Goal: Communication & Community: Answer question/provide support

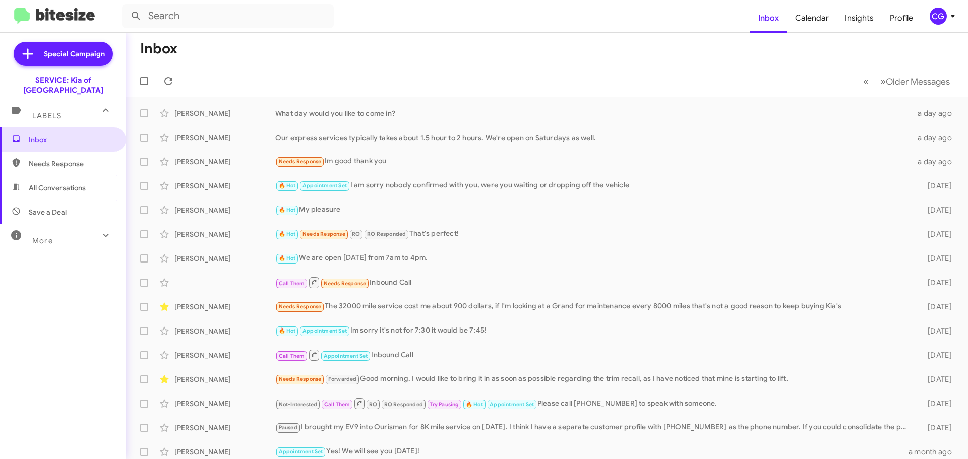
click at [947, 19] on icon at bounding box center [953, 16] width 12 height 12
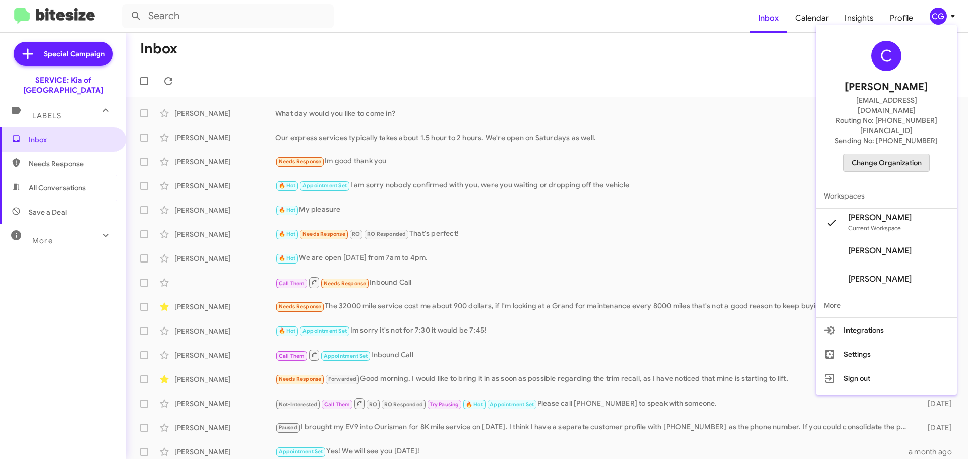
click at [906, 154] on span "Change Organization" at bounding box center [887, 162] width 70 height 17
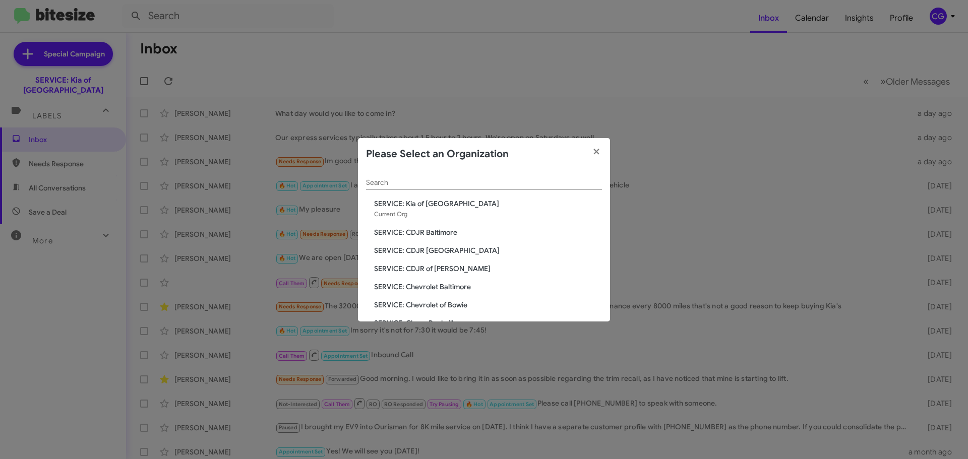
click at [445, 235] on span "SERVICE: CDJR Baltimore" at bounding box center [488, 232] width 228 height 10
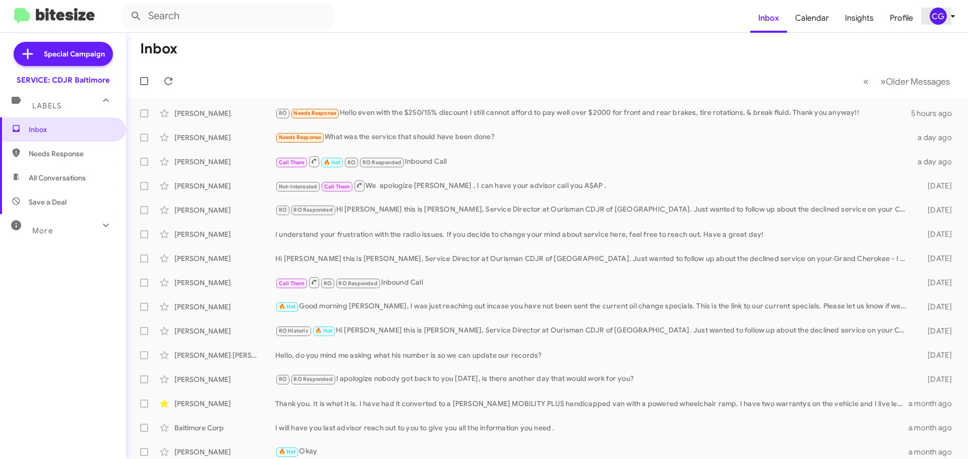
click at [948, 17] on icon at bounding box center [953, 16] width 12 height 12
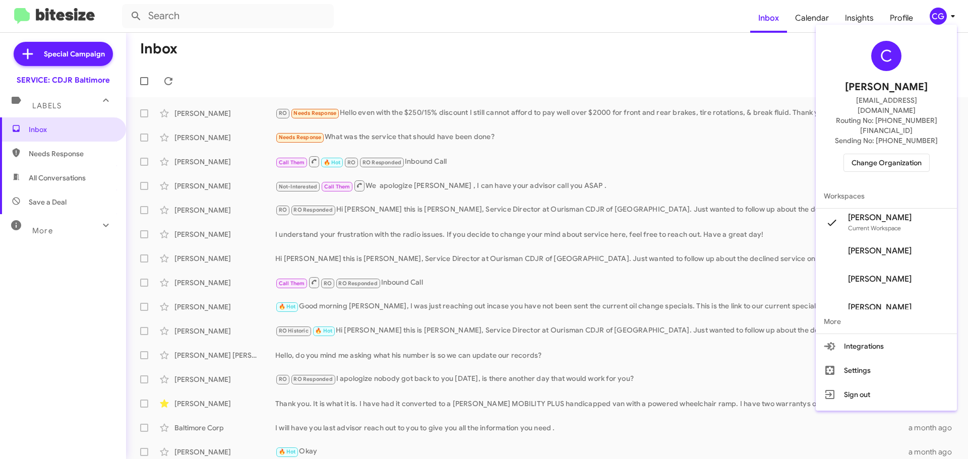
click at [915, 154] on span "Change Organization" at bounding box center [887, 162] width 70 height 17
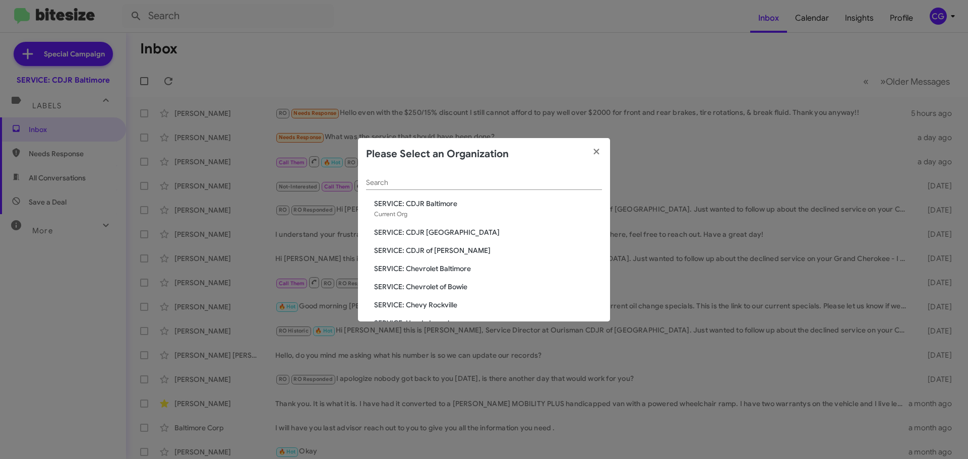
click at [429, 232] on span "SERVICE: CDJR [GEOGRAPHIC_DATA]" at bounding box center [488, 232] width 228 height 10
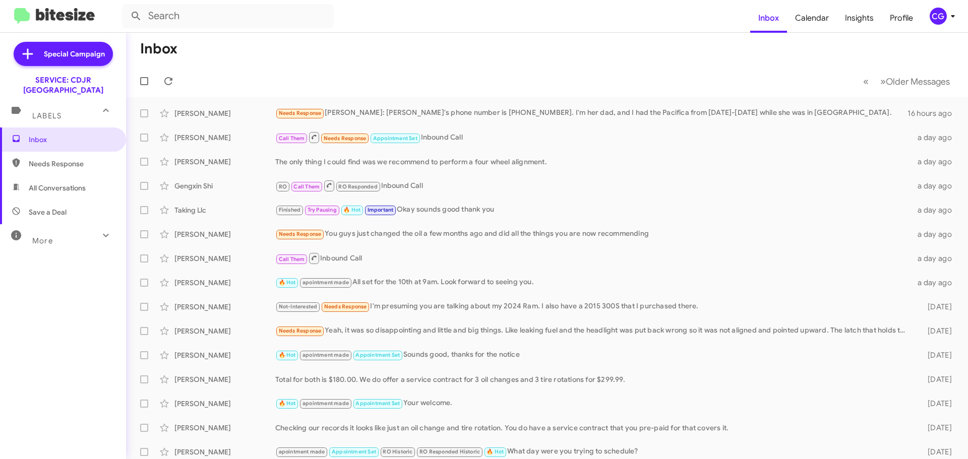
click at [950, 18] on icon at bounding box center [953, 16] width 12 height 12
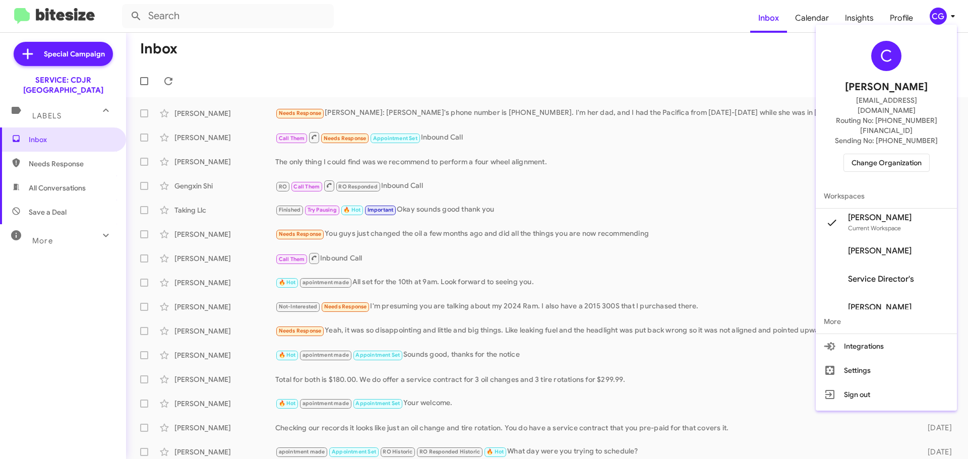
click at [907, 154] on span "Change Organization" at bounding box center [887, 162] width 70 height 17
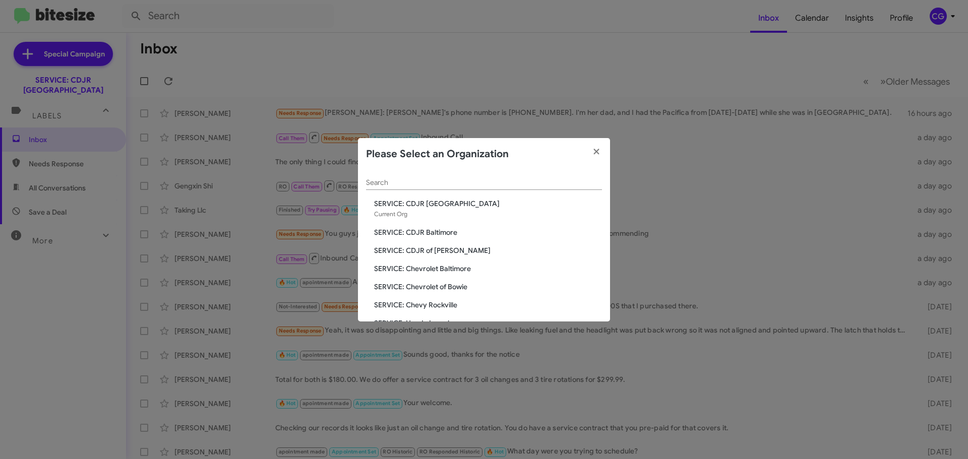
click at [440, 249] on span "SERVICE: CDJR of [PERSON_NAME]" at bounding box center [488, 251] width 228 height 10
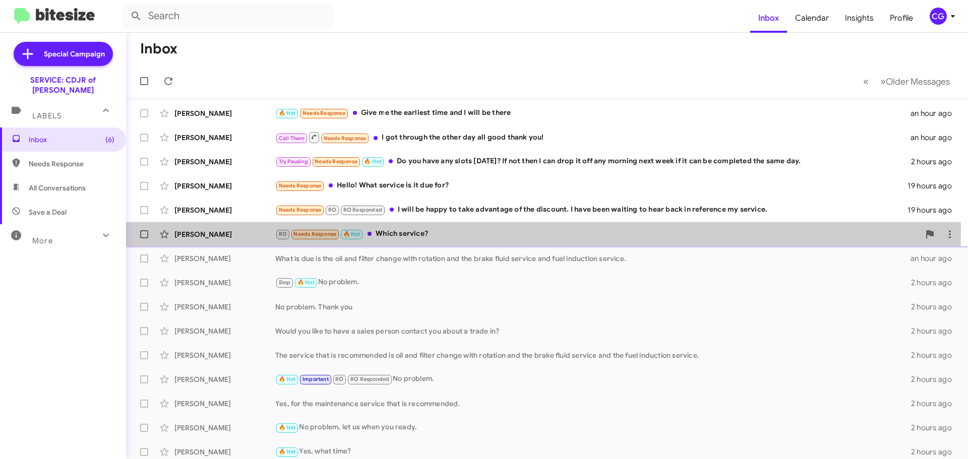
click at [404, 230] on div "RO Needs Response 🔥 Hot Which service?" at bounding box center [597, 234] width 644 height 12
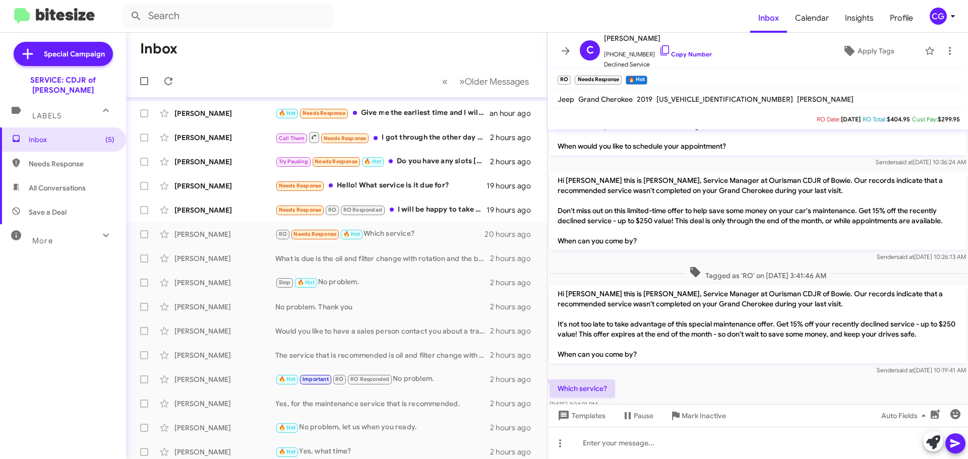
scroll to position [126, 0]
